Goal: Information Seeking & Learning: Understand process/instructions

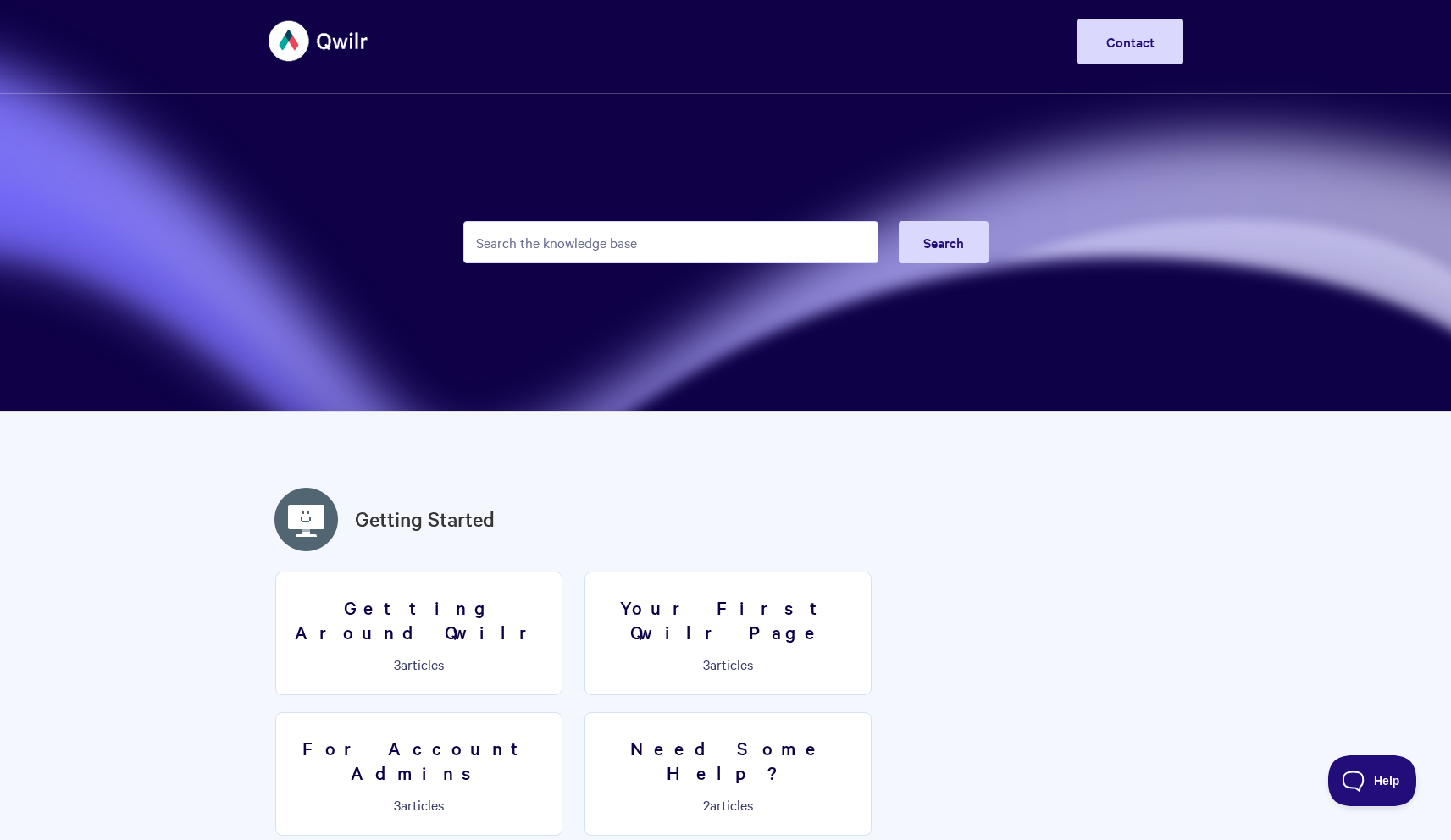
scroll to position [27, 0]
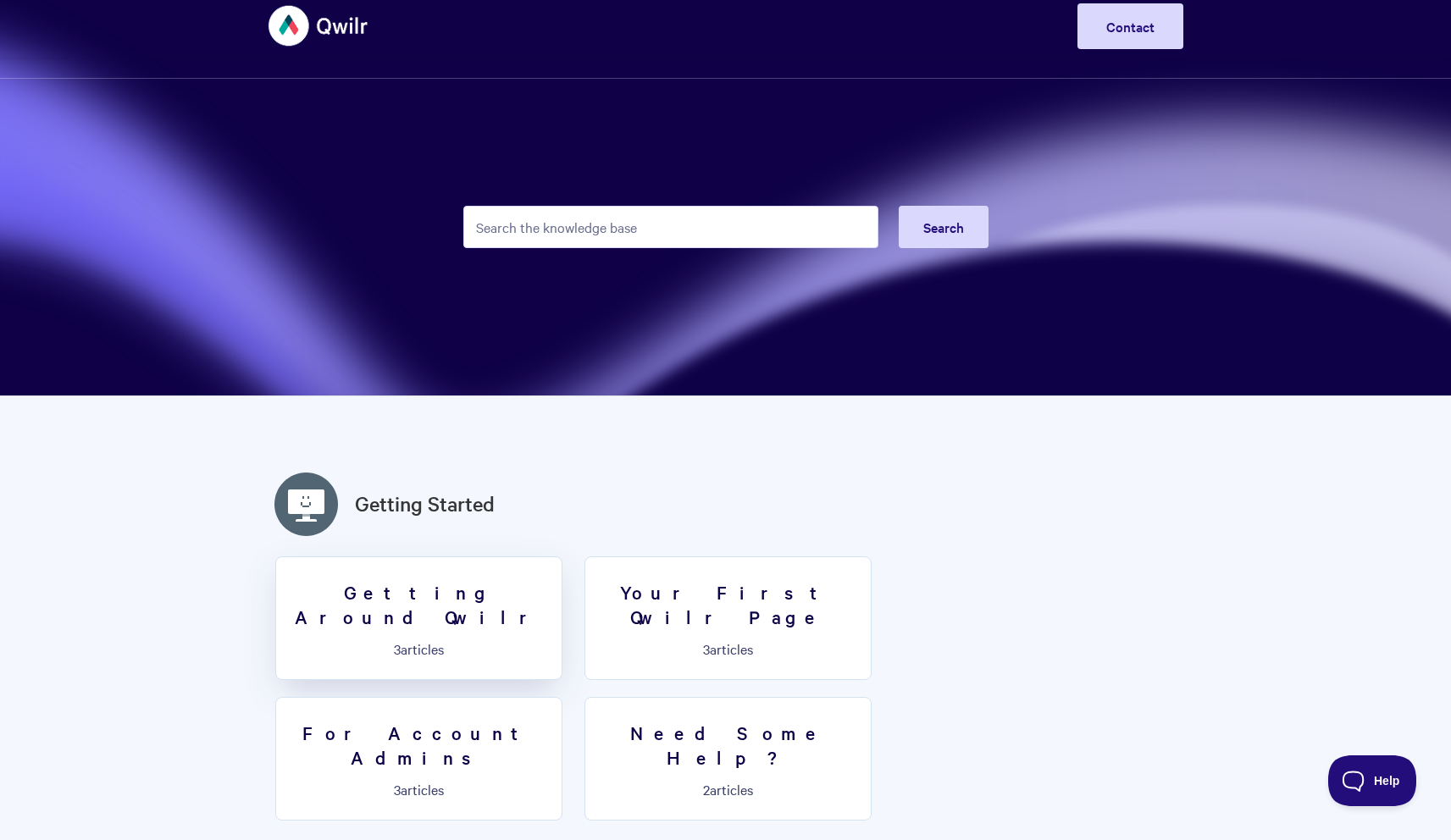
click at [489, 607] on link "Getting Around Qwilr 3 articles" at bounding box center [419, 618] width 287 height 123
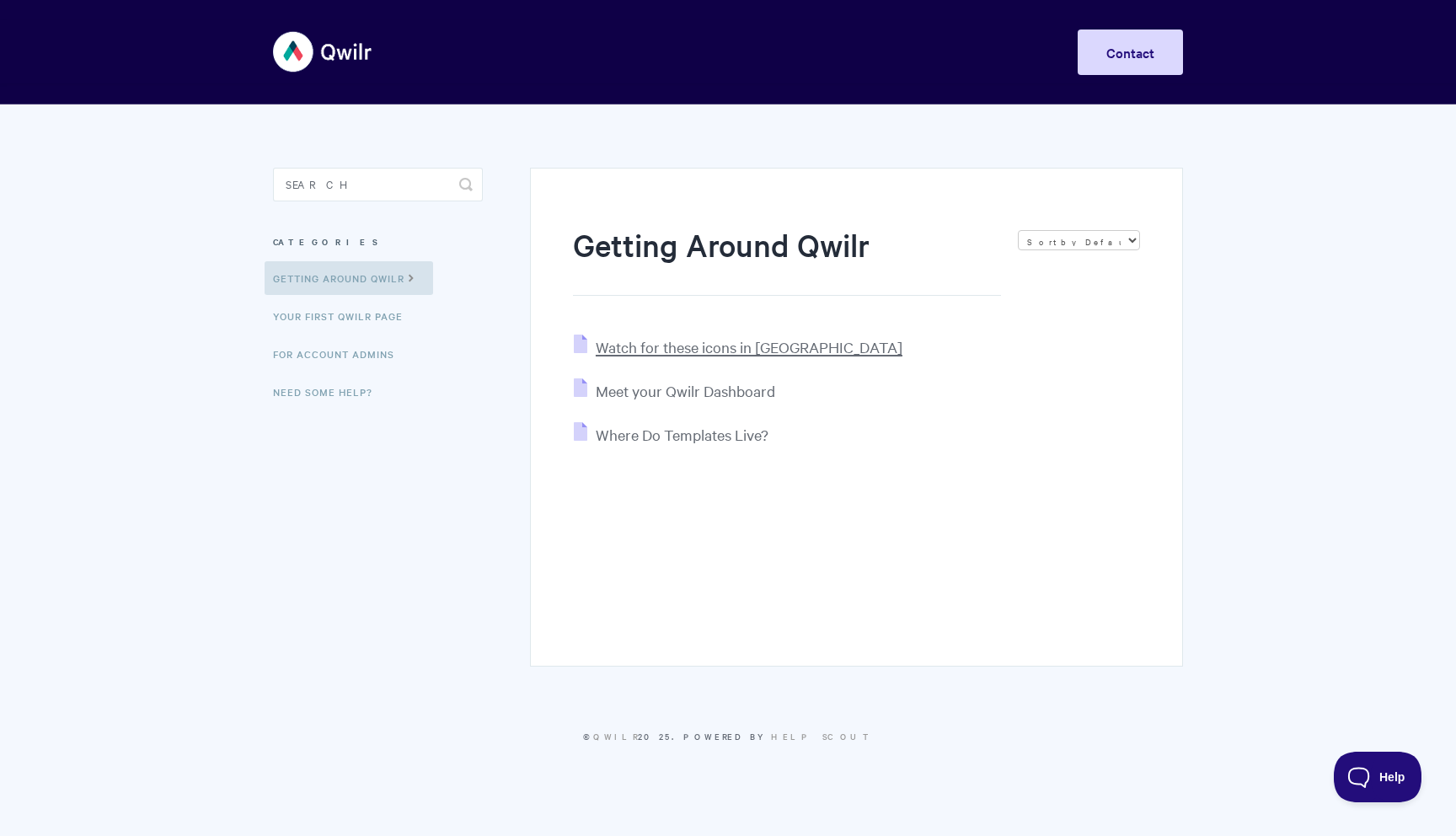
click at [698, 350] on span "Watch for these icons in [GEOGRAPHIC_DATA]" at bounding box center [748, 347] width 306 height 19
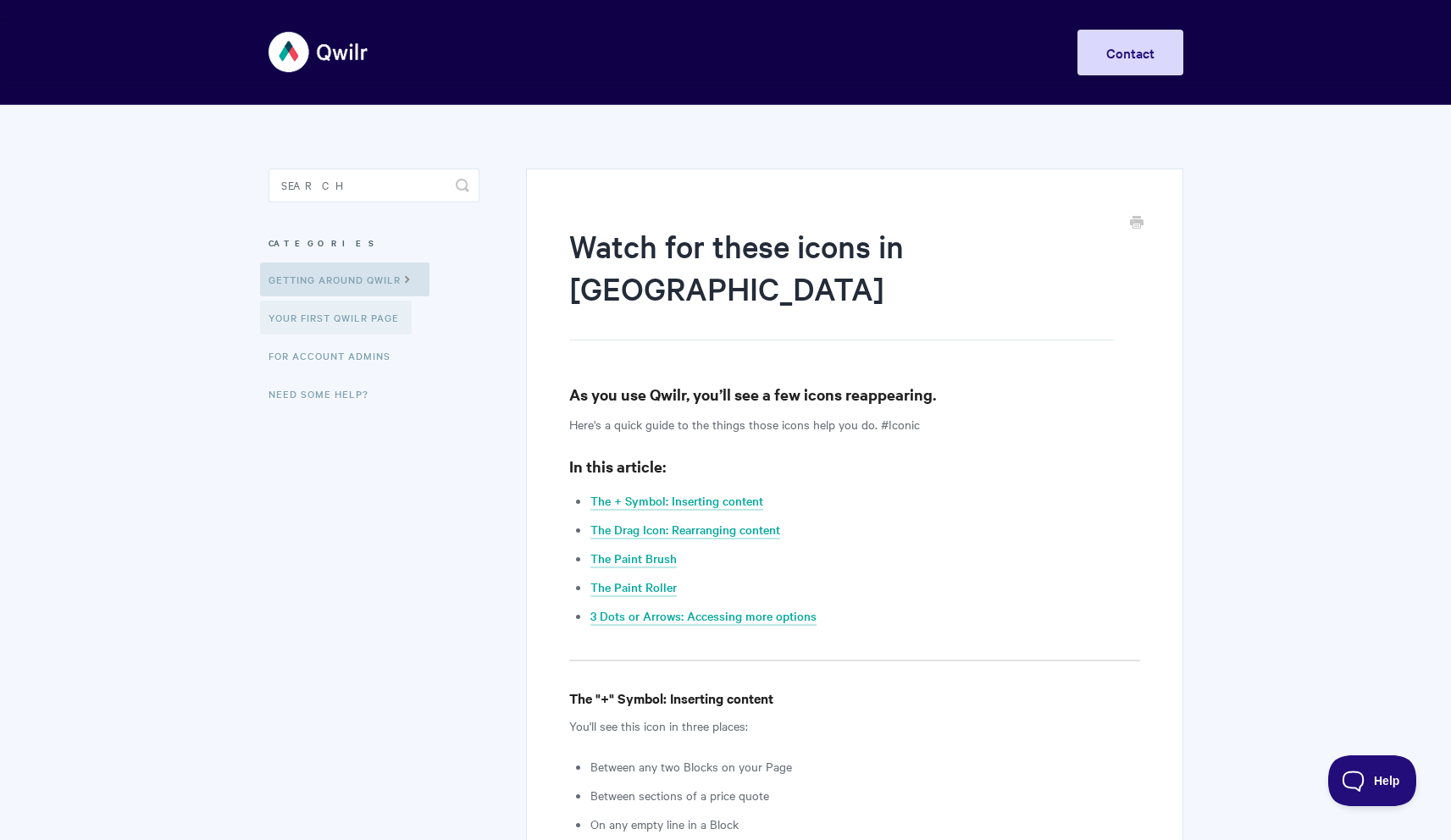
click at [317, 325] on link "Your First Qwilr Page" at bounding box center [336, 317] width 152 height 34
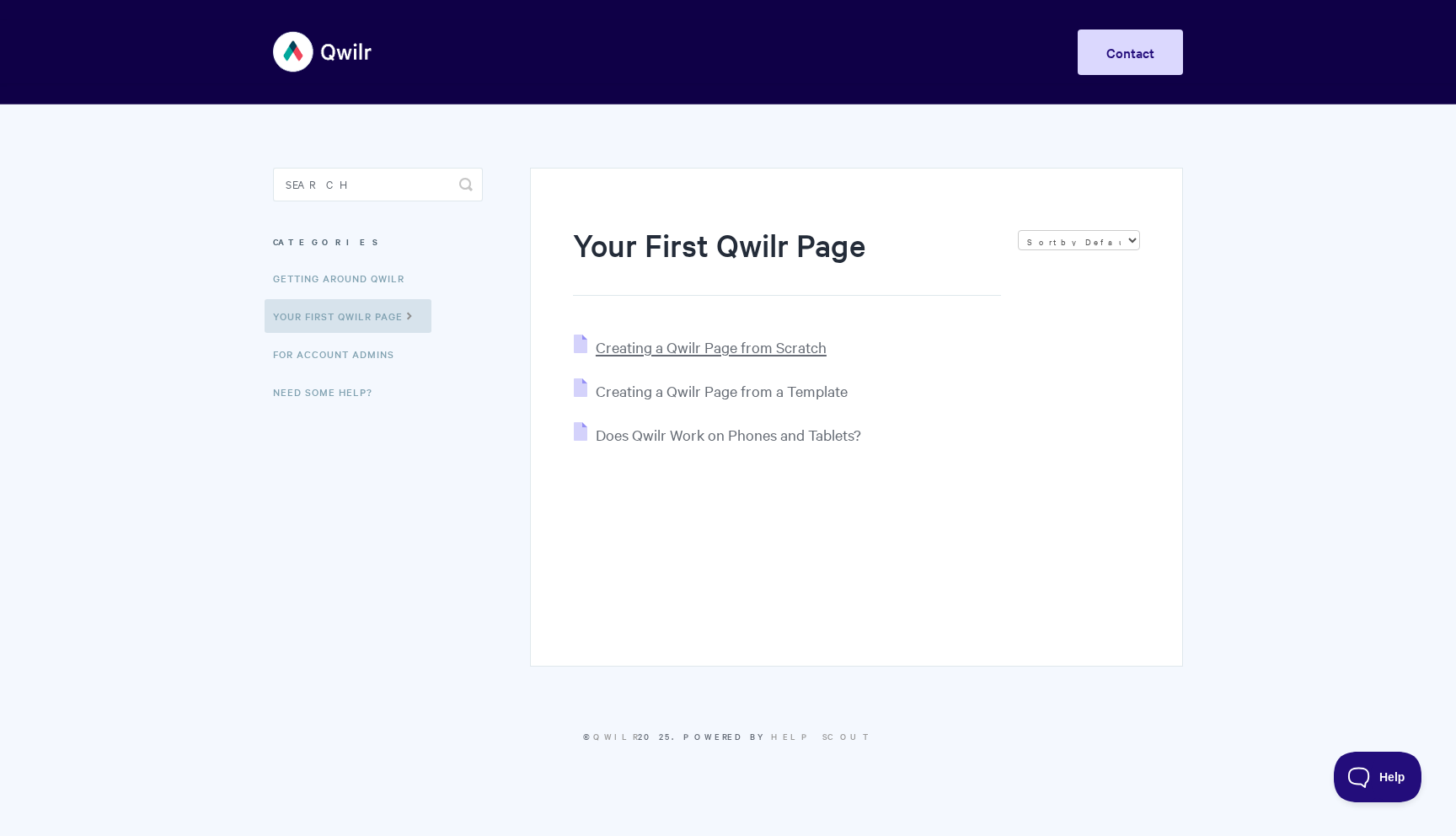
click at [646, 346] on span "Creating a Qwilr Page from Scratch" at bounding box center [711, 347] width 231 height 19
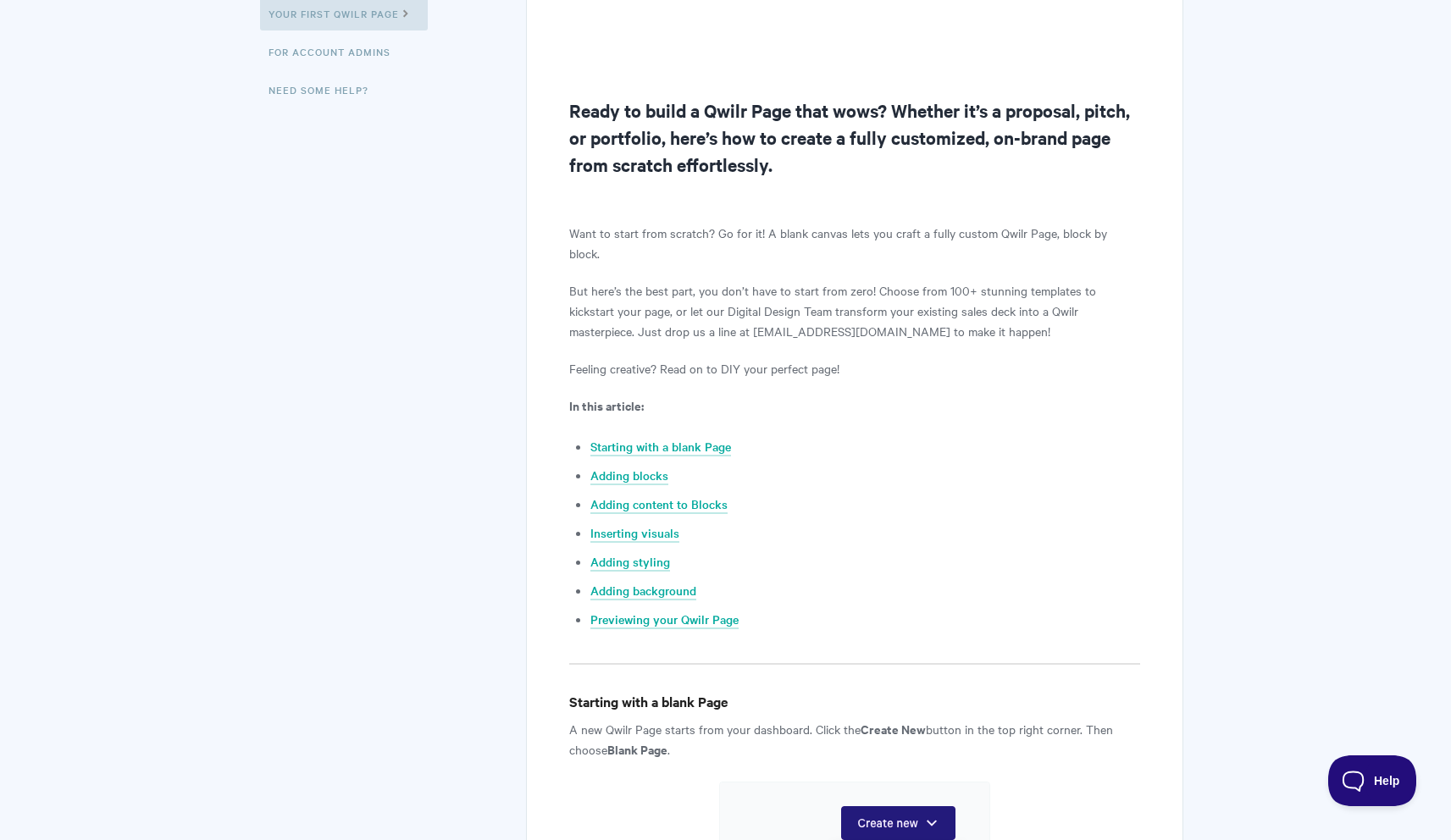
scroll to position [105, 0]
